Goal: Transaction & Acquisition: Purchase product/service

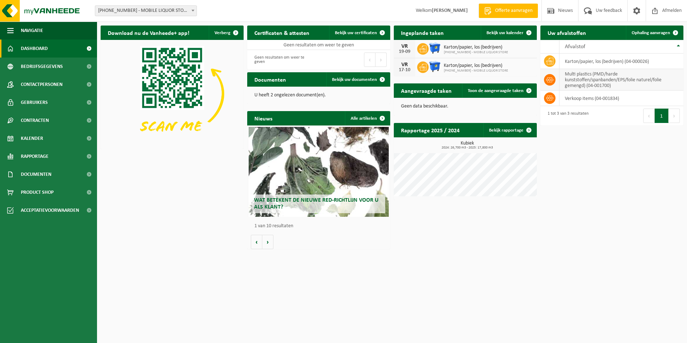
click at [549, 82] on icon at bounding box center [549, 79] width 7 height 7
drag, startPoint x: 425, startPoint y: 10, endPoint x: 468, endPoint y: 15, distance: 43.7
click at [468, 15] on span "Welkom KATHLEEN COPPENS" at bounding box center [442, 10] width 66 height 21
click at [34, 192] on span "Product Shop" at bounding box center [37, 192] width 33 height 18
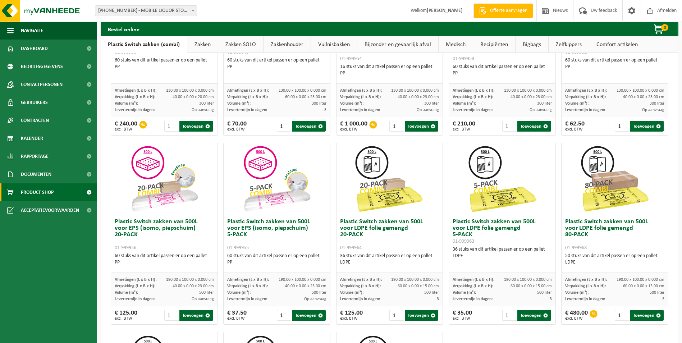
scroll to position [144, 0]
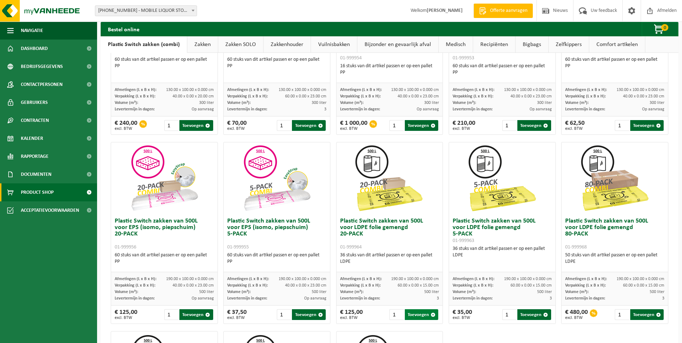
click at [410, 314] on button "Toevoegen" at bounding box center [421, 314] width 33 height 11
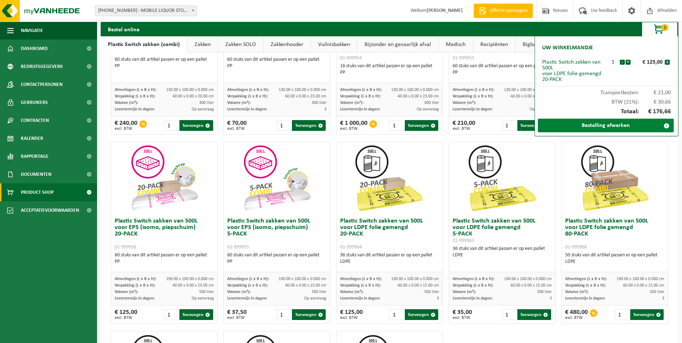
click at [623, 126] on link "Bestelling afwerken" at bounding box center [606, 126] width 136 height 14
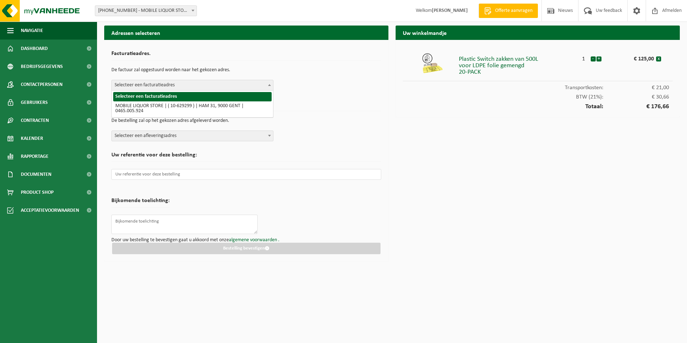
click at [169, 83] on span "Selecteer een facturatieadres" at bounding box center [192, 85] width 161 height 10
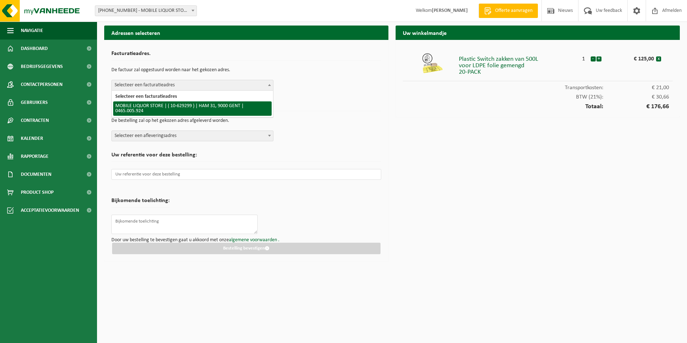
select select "31116"
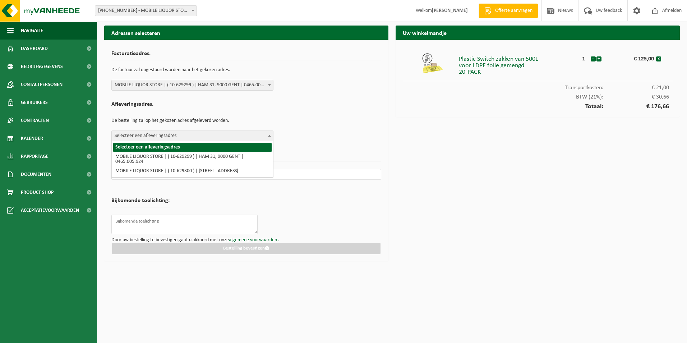
click at [185, 135] on span "Selecteer een afleveringsadres" at bounding box center [192, 136] width 161 height 10
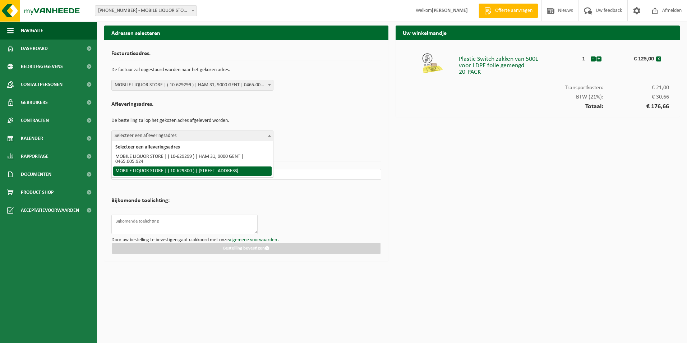
select select "31117"
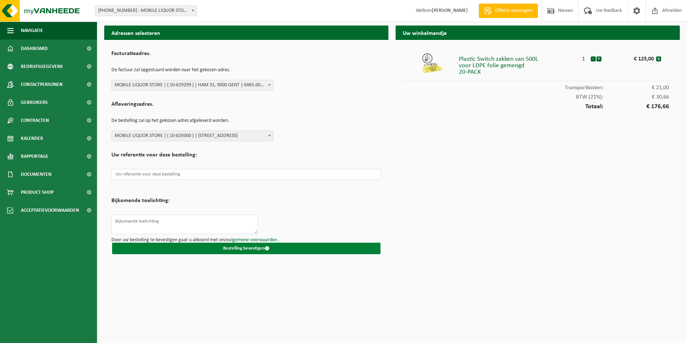
click at [241, 248] on button "Bestelling bevestigen" at bounding box center [246, 248] width 268 height 11
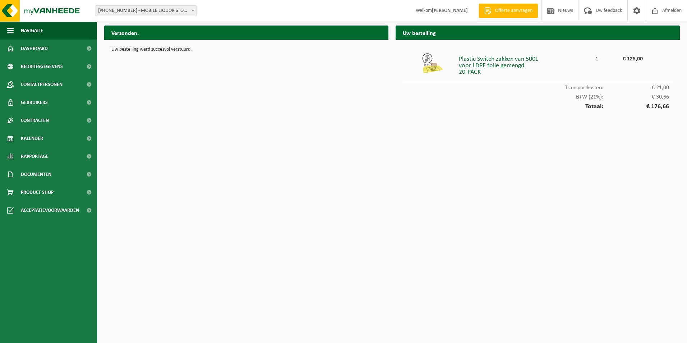
click at [313, 231] on html "Vestiging: 10-629300 - MOBILE LIQUOR STORE - GENT 10-629300 - MOBILE LIQUOR STO…" at bounding box center [343, 171] width 687 height 343
click at [400, 199] on html "Vestiging: 10-629300 - MOBILE LIQUOR STORE - GENT 10-629300 - MOBILE LIQUOR STO…" at bounding box center [343, 171] width 687 height 343
